Goal: Find specific page/section: Find specific page/section

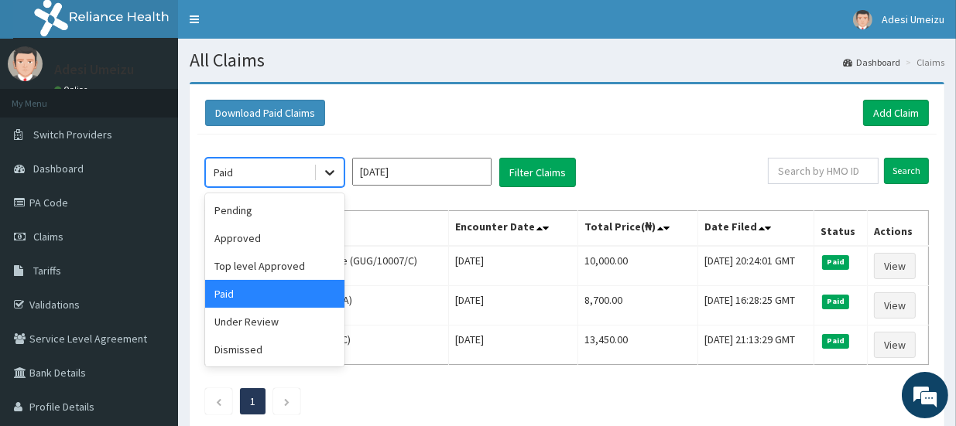
click at [330, 172] on icon at bounding box center [329, 172] width 15 height 15
click at [269, 247] on div "Approved" at bounding box center [274, 238] width 139 height 28
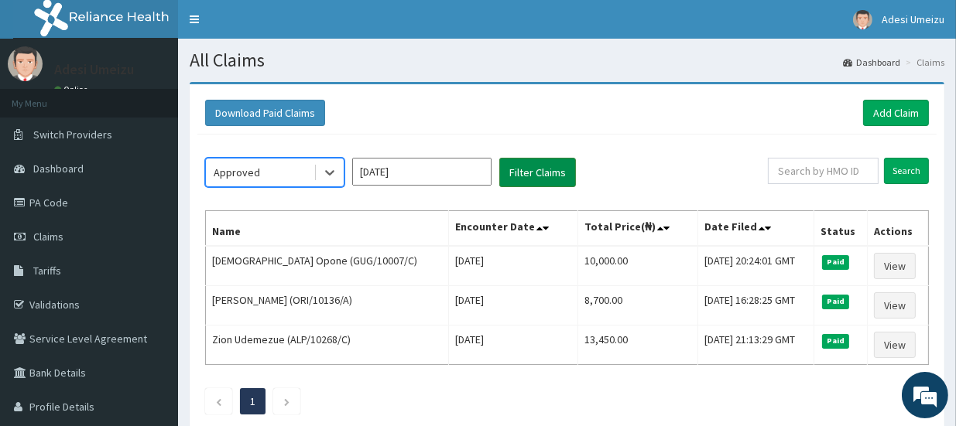
click at [518, 166] on button "Filter Claims" at bounding box center [537, 172] width 77 height 29
click at [524, 172] on button "Filter Claims" at bounding box center [537, 172] width 77 height 29
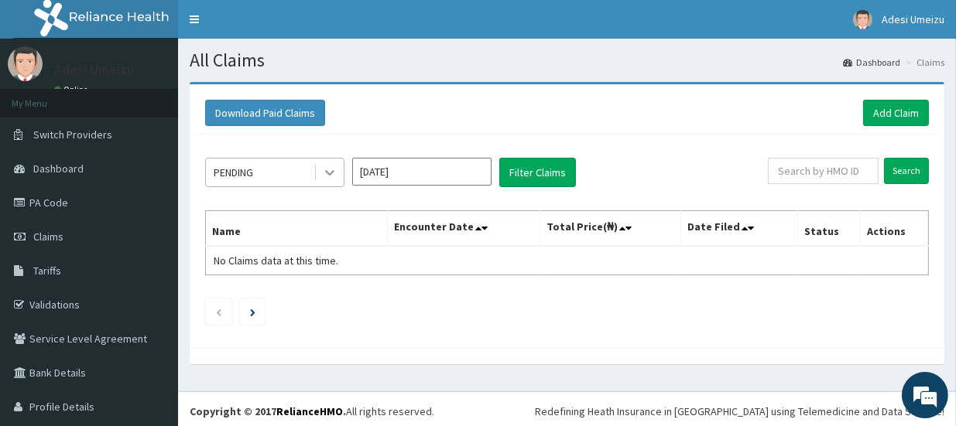
click at [330, 170] on icon at bounding box center [329, 172] width 15 height 15
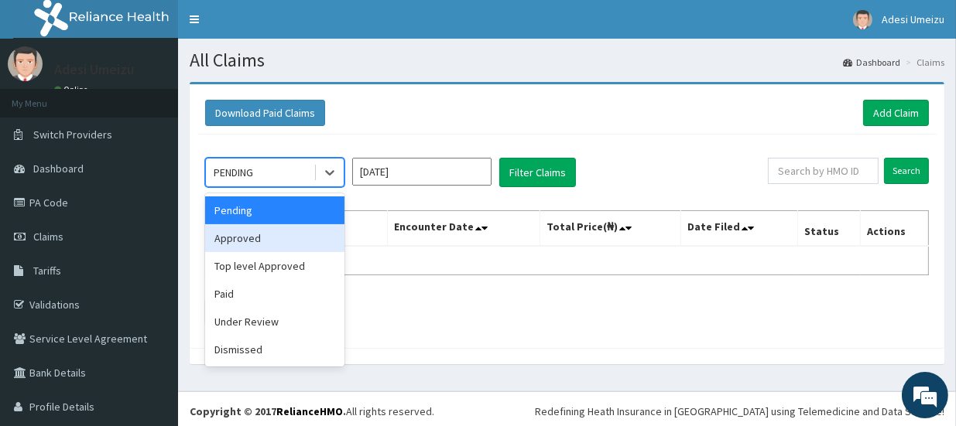
click at [279, 240] on div "Approved" at bounding box center [274, 238] width 139 height 28
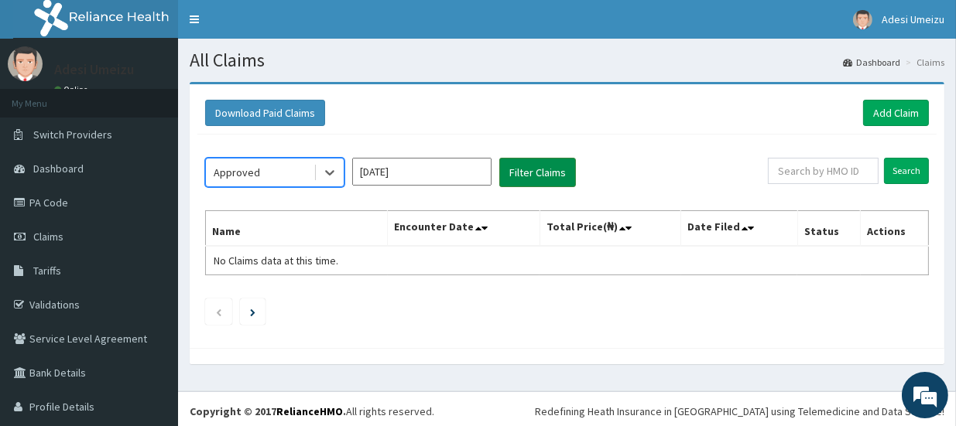
click at [528, 164] on button "Filter Claims" at bounding box center [537, 172] width 77 height 29
click at [520, 177] on button "Filter Claims" at bounding box center [537, 172] width 77 height 29
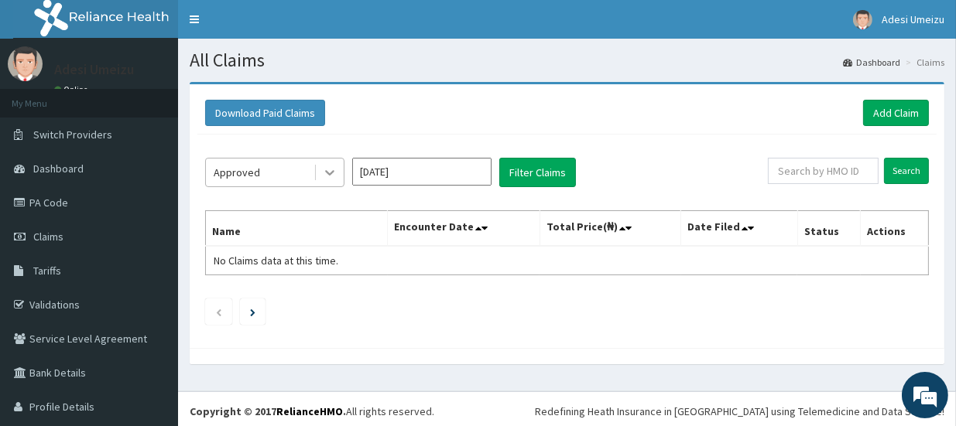
click at [334, 168] on icon at bounding box center [329, 172] width 15 height 15
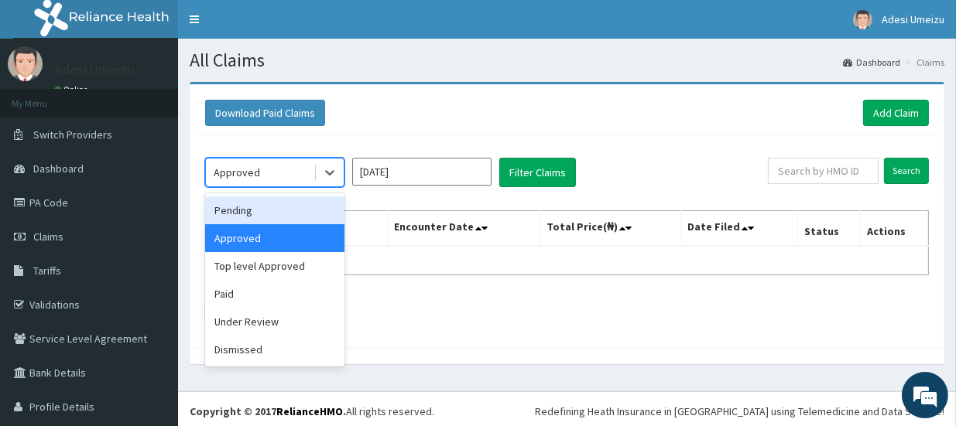
click at [265, 213] on div "Pending" at bounding box center [274, 211] width 139 height 28
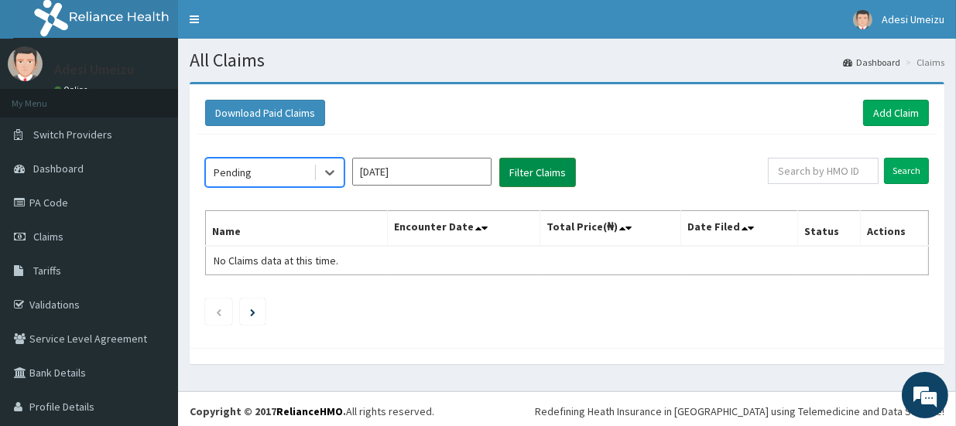
click at [544, 163] on button "Filter Claims" at bounding box center [537, 172] width 77 height 29
click at [539, 168] on button "Filter Claims" at bounding box center [537, 172] width 77 height 29
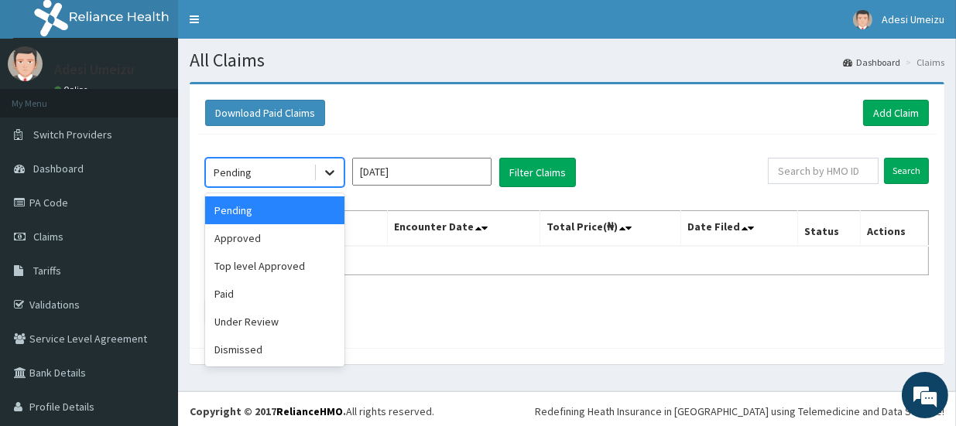
click at [328, 173] on icon at bounding box center [329, 173] width 9 height 5
click at [246, 297] on div "Paid" at bounding box center [274, 294] width 139 height 28
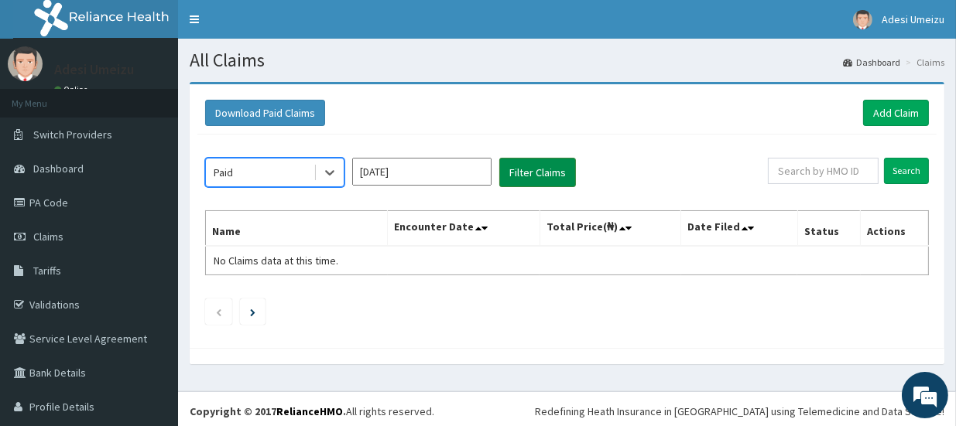
click at [543, 169] on button "Filter Claims" at bounding box center [537, 172] width 77 height 29
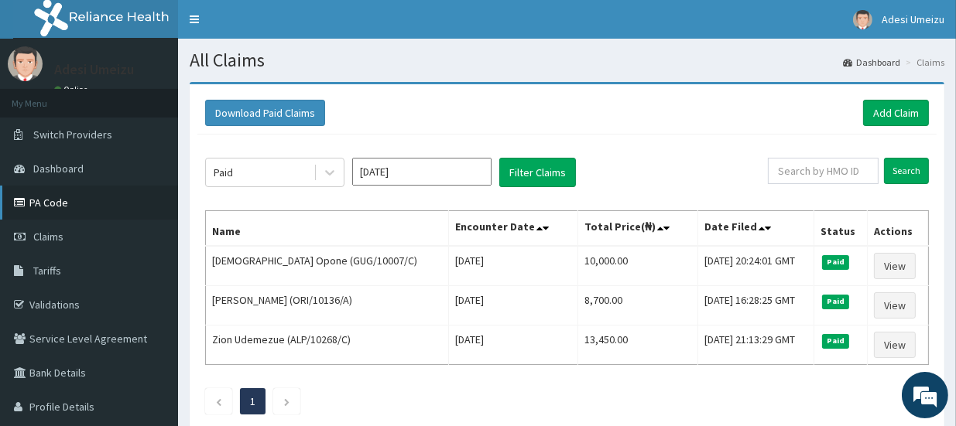
click at [61, 202] on link "PA Code" at bounding box center [89, 203] width 178 height 34
